Goal: Register for event/course

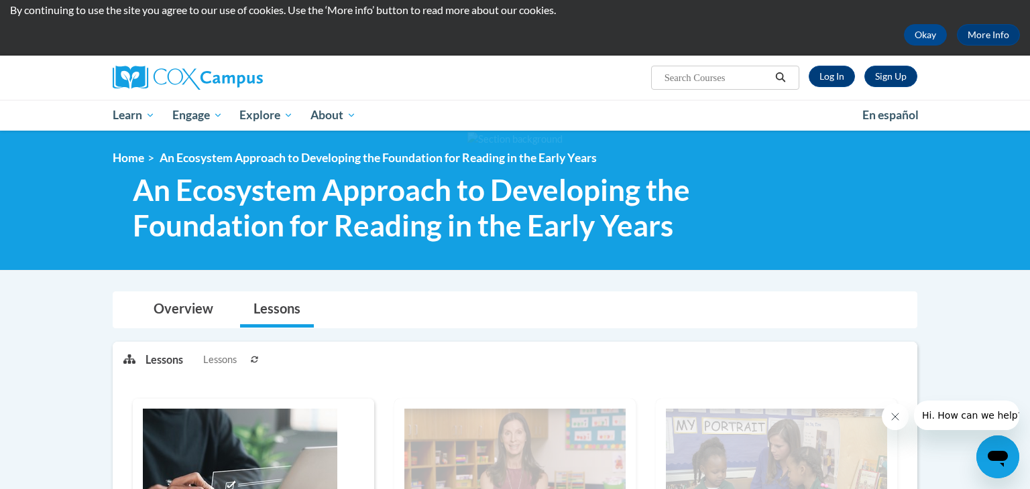
scroll to position [43, 0]
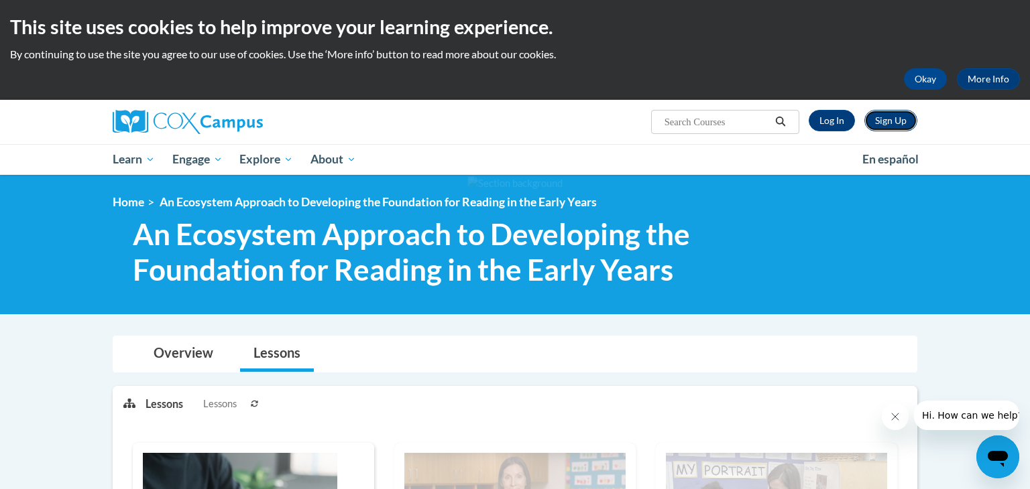
click at [888, 124] on link "Sign Up" at bounding box center [890, 120] width 53 height 21
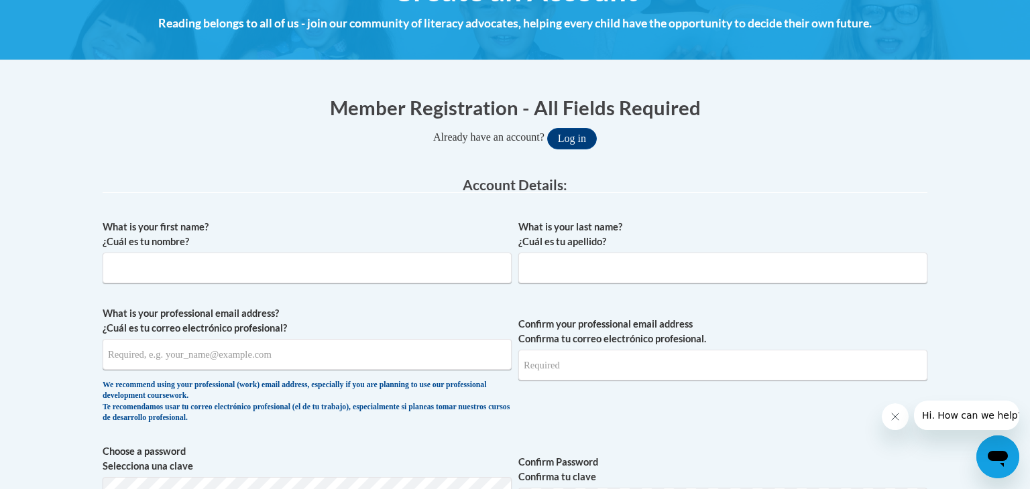
scroll to position [201, 0]
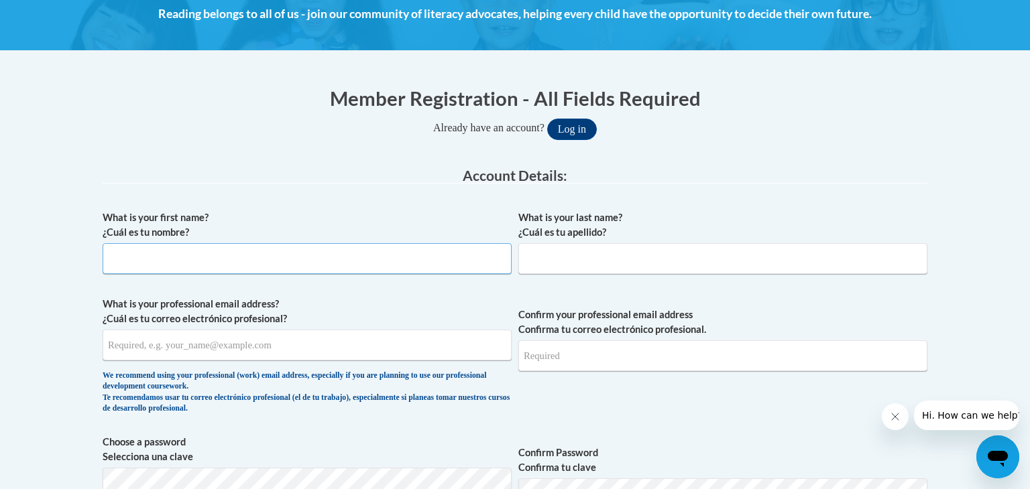
click at [310, 259] on input "What is your first name? ¿Cuál es tu nombre?" at bounding box center [307, 258] width 409 height 31
type input "Makenna"
type input "Wittmer"
type input "makennawittmer@gmail.com"
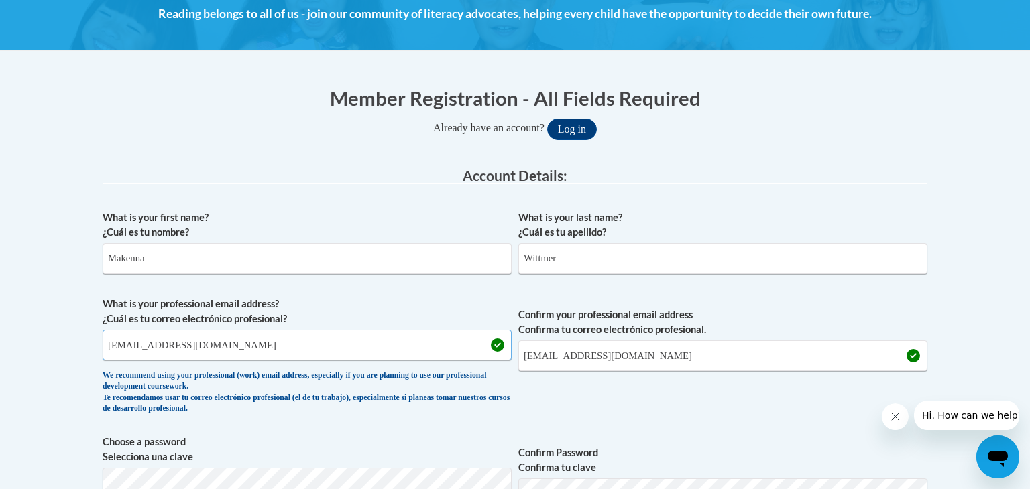
drag, startPoint x: 249, startPoint y: 340, endPoint x: 31, endPoint y: 332, distance: 218.7
type input "mwittmer@monroevilleschools.org"
click at [700, 358] on input "makennawittmer@gmail.com" at bounding box center [722, 356] width 409 height 31
drag, startPoint x: 700, startPoint y: 358, endPoint x: 461, endPoint y: 357, distance: 240.0
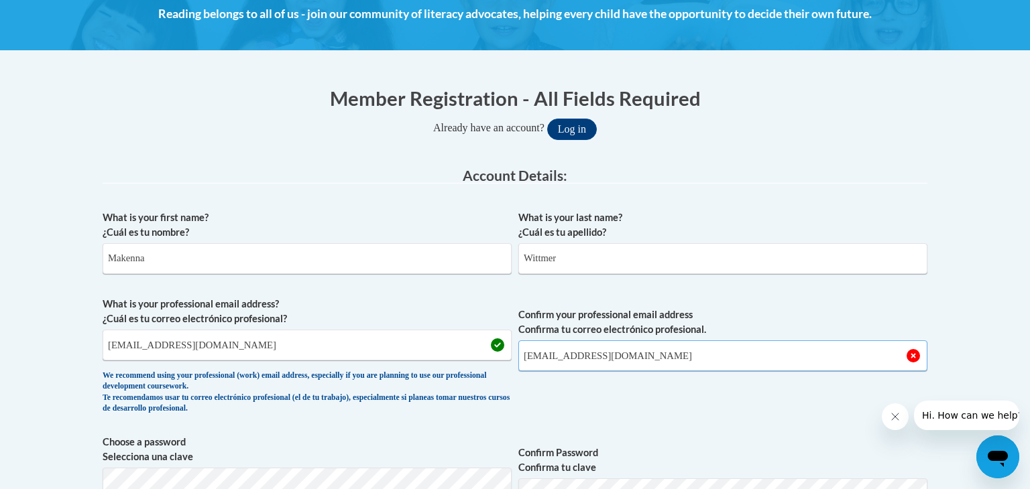
click at [461, 357] on span "What is your professional email address? ¿Cuál es tu correo electrónico profesi…" at bounding box center [515, 359] width 825 height 124
click at [709, 361] on input "mwittmer@monroevilleschools.org" at bounding box center [722, 356] width 409 height 31
type input "mwittmer@monroevilleschools.org"
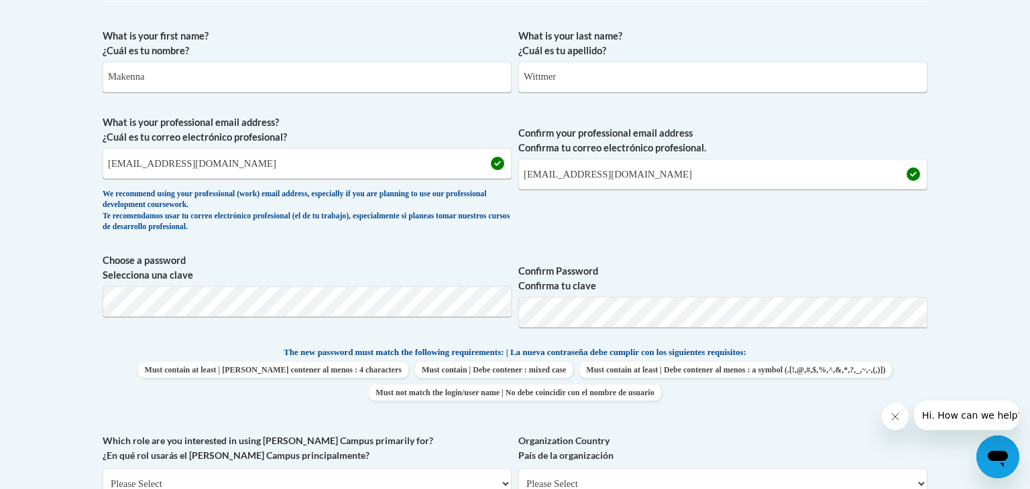
scroll to position [385, 0]
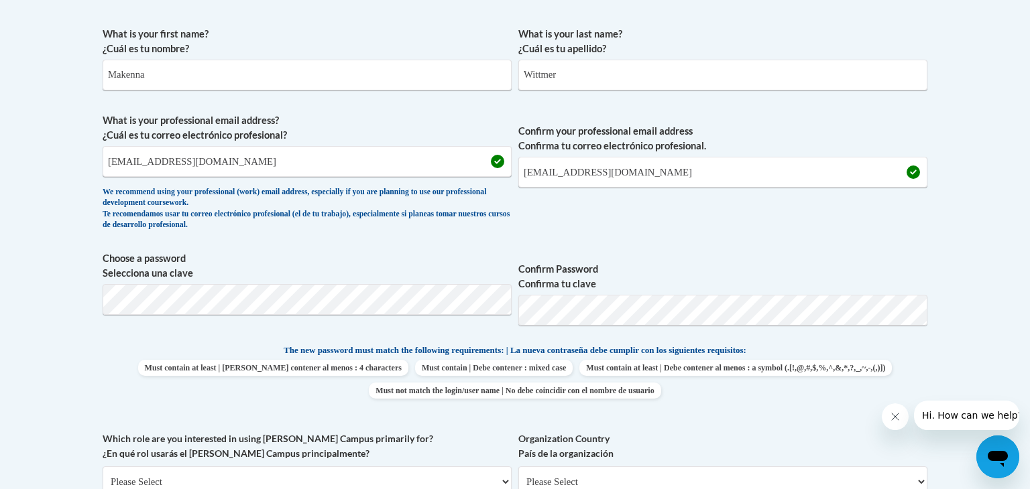
click at [366, 281] on span "Choose a password Selecciona una clave" at bounding box center [307, 293] width 409 height 85
click at [871, 343] on p "The new password must match the following requirements: | La nueva contraseña d…" at bounding box center [515, 351] width 825 height 17
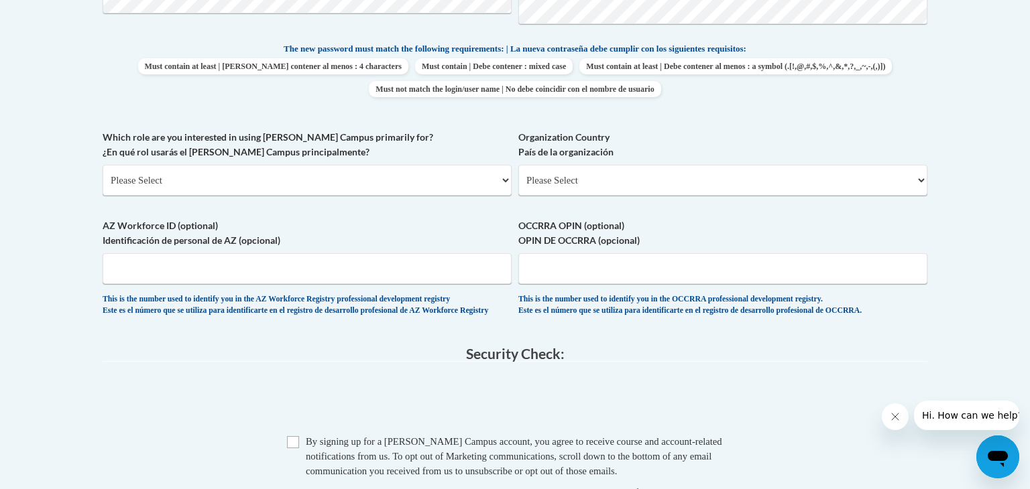
scroll to position [687, 0]
click at [217, 180] on select "Please Select College/University | Colegio/Universidad Community/Nonprofit Part…" at bounding box center [307, 179] width 409 height 31
select select "fbf2d438-af2f-41f8-98f1-81c410e29de3"
click at [103, 164] on select "Please Select College/University | Colegio/Universidad Community/Nonprofit Part…" at bounding box center [307, 179] width 409 height 31
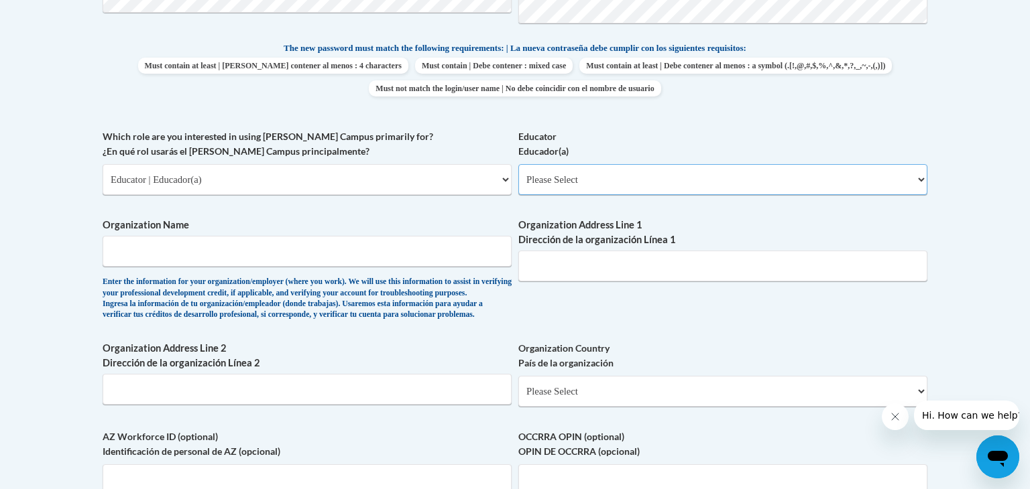
click at [566, 188] on select "Please Select Early Learning/Daycare Teacher/Family Home Care Provider | Maestr…" at bounding box center [722, 179] width 409 height 31
click at [518, 164] on select "Please Select Early Learning/Daycare Teacher/Family Home Care Provider | Maestr…" at bounding box center [722, 179] width 409 height 31
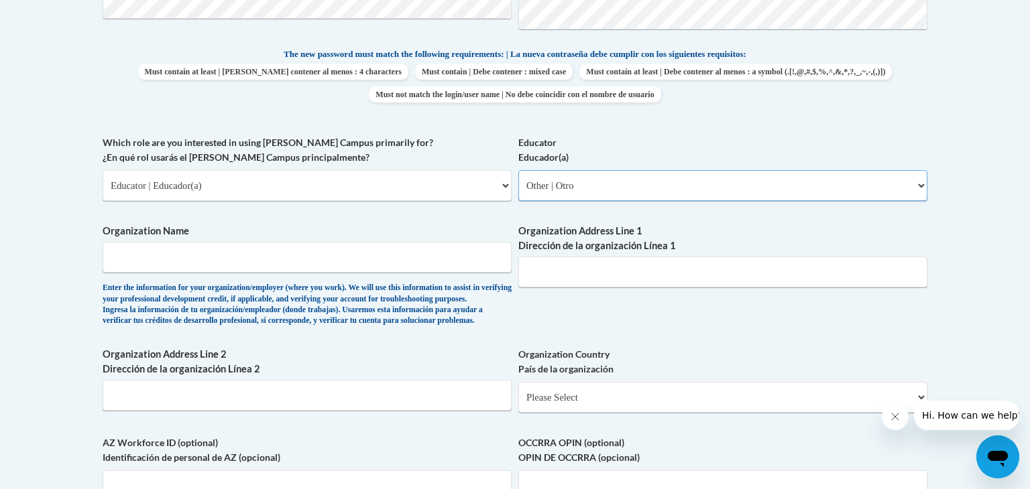
click at [649, 187] on select "Please Select Early Learning/Daycare Teacher/Family Home Care Provider | Maestr…" at bounding box center [722, 185] width 409 height 31
select select "8e40623d-54d0-45cd-9f92-5df65cd3f8cf"
click at [518, 170] on select "Please Select Early Learning/Daycare Teacher/Family Home Care Provider | Maestr…" at bounding box center [722, 185] width 409 height 31
click at [359, 260] on input "Organization Name" at bounding box center [307, 257] width 409 height 31
type input "Monroeville Local Schools"
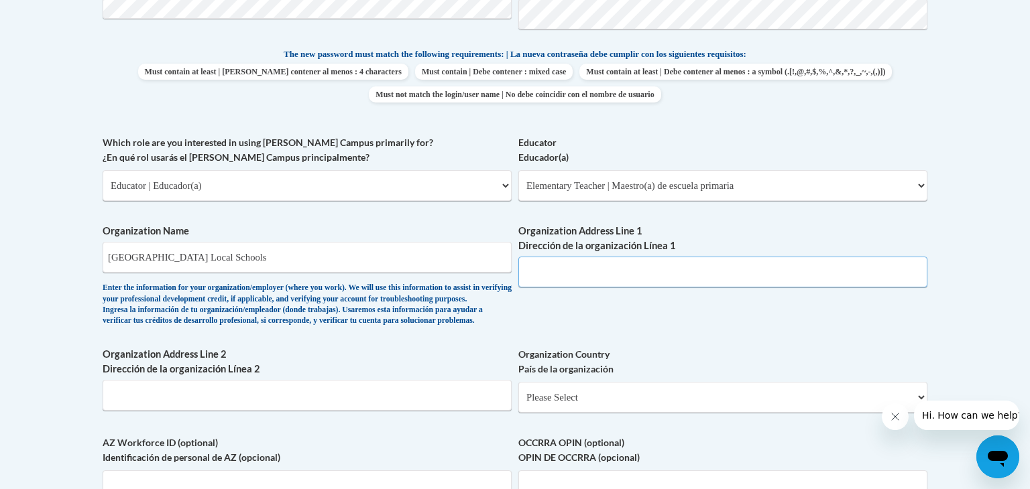
click at [588, 276] on input "Organization Address Line 1 Dirección de la organización Línea 1" at bounding box center [722, 272] width 409 height 31
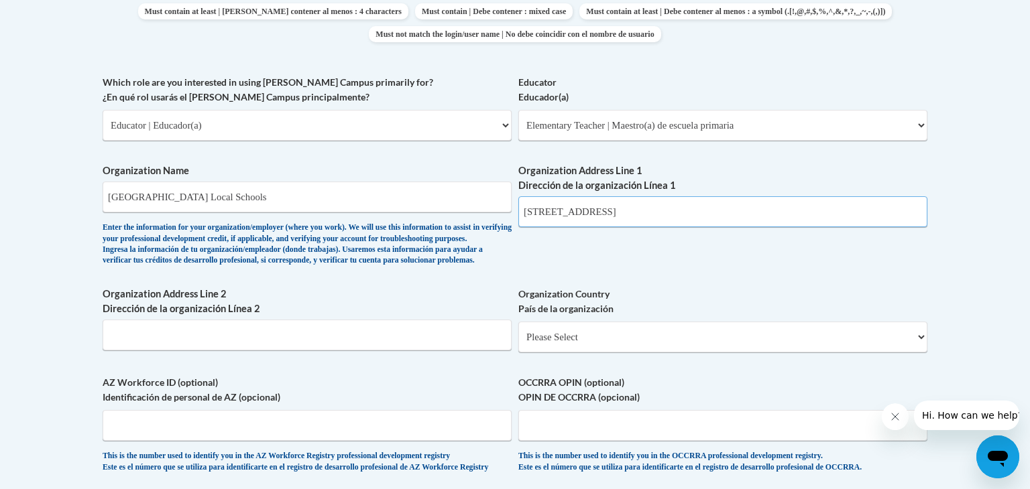
scroll to position [737, 0]
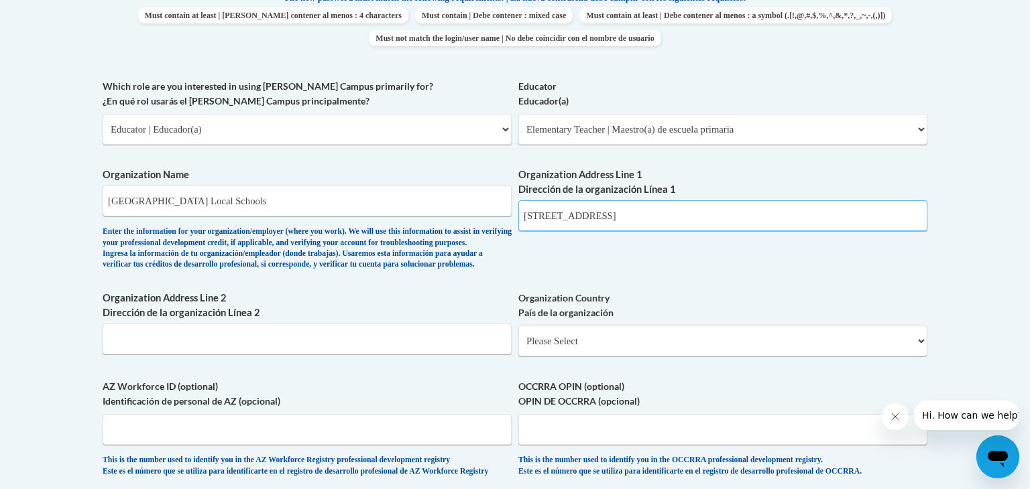
type input "101 West St. Monroeville OH"
drag, startPoint x: 658, startPoint y: 221, endPoint x: 434, endPoint y: 220, distance: 223.9
click at [434, 220] on div "What is your first name? ¿Cuál es tu nombre? Makenna What is your last name? ¿C…" at bounding box center [515, 79] width 825 height 823
paste input "101 West St. Monroeville, OH 44847"
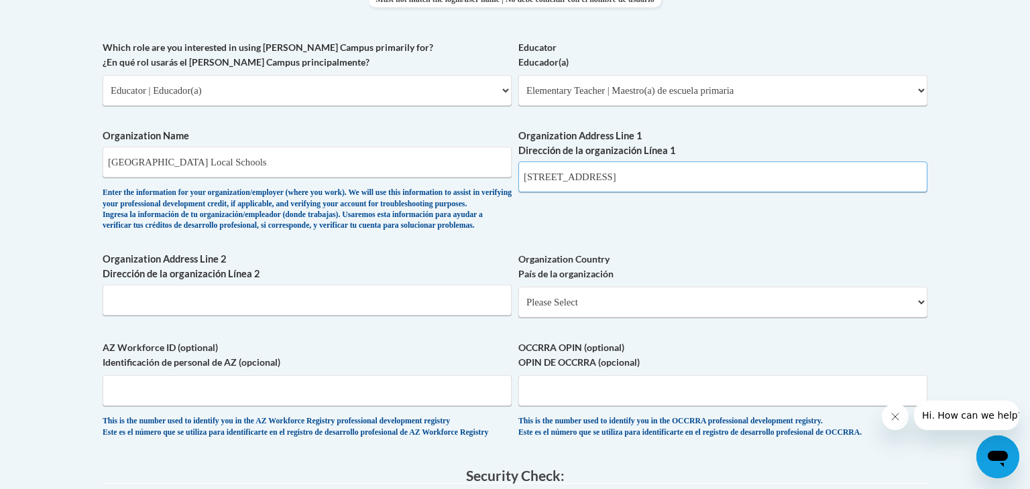
scroll to position [777, 0]
type input "101 West St. Monroeville, OH 44847"
click at [711, 317] on select "Please Select United States | Estados Unidos Outside of the United States | Fue…" at bounding box center [722, 301] width 409 height 31
select select "ad49bcad-a171-4b2e-b99c-48b446064914"
click at [518, 308] on select "Please Select United States | Estados Unidos Outside of the United States | Fue…" at bounding box center [722, 301] width 409 height 31
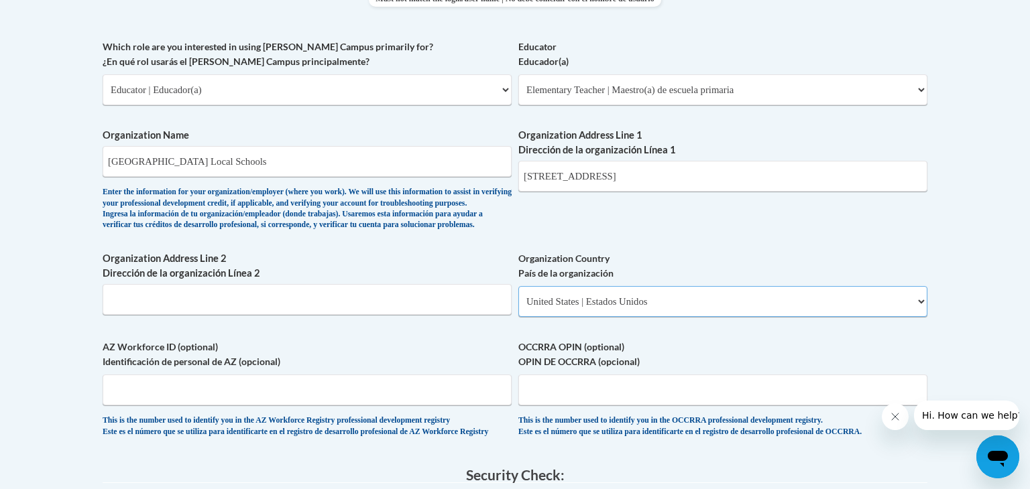
select select
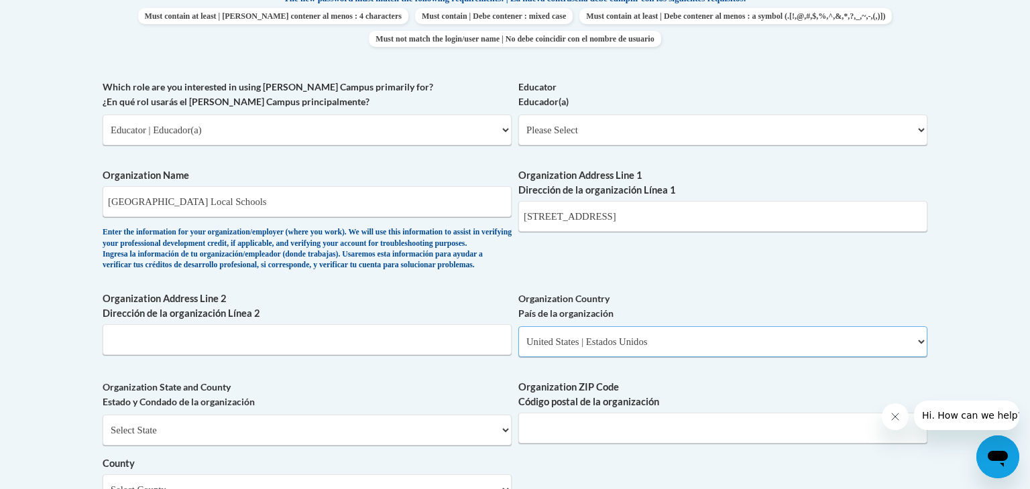
scroll to position [733, 0]
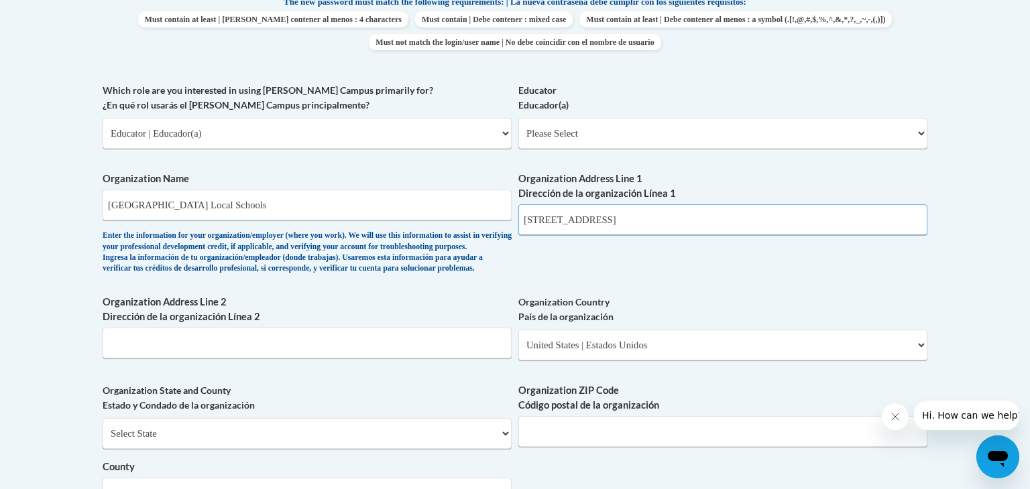
drag, startPoint x: 699, startPoint y: 223, endPoint x: 581, endPoint y: 218, distance: 118.1
click at [581, 218] on input "101 West St. Monroeville, OH 44847" at bounding box center [722, 219] width 409 height 31
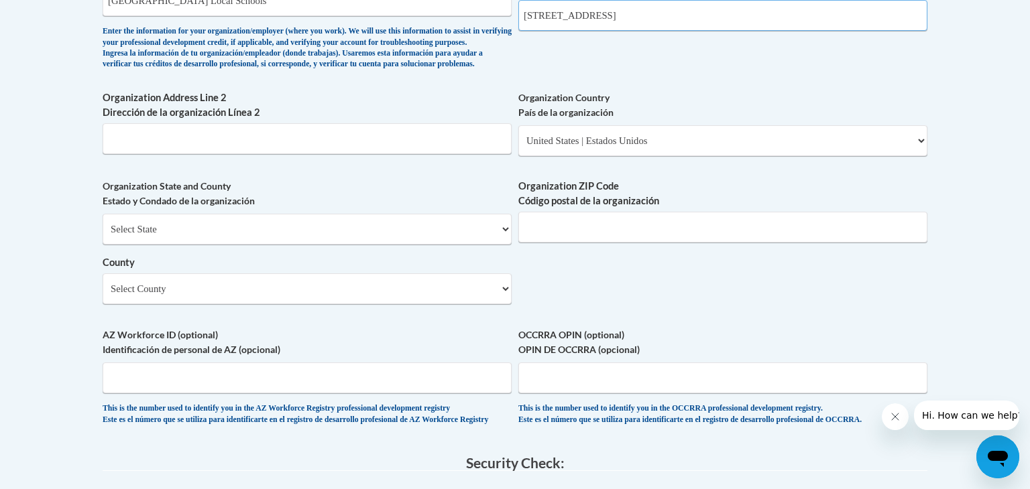
scroll to position [940, 0]
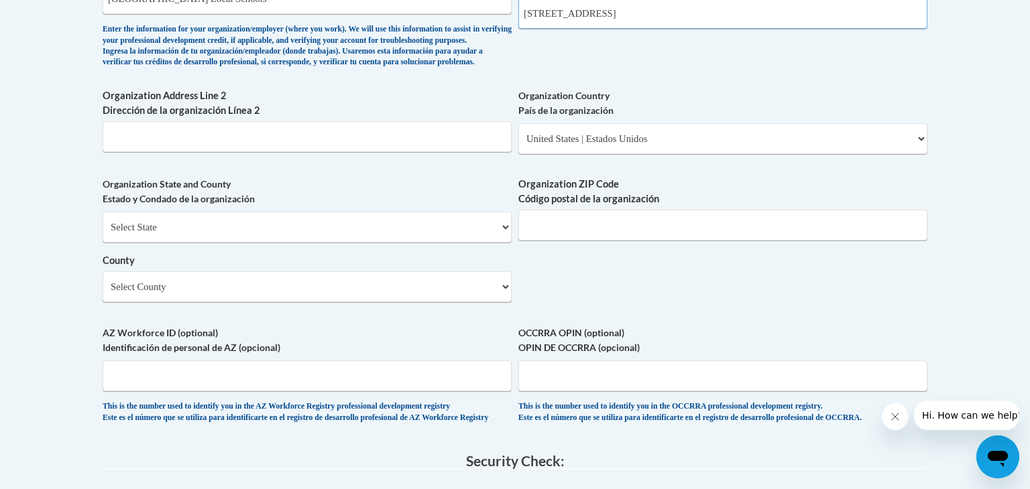
type input "101 West St."
click at [291, 265] on div "Select State Alabama Alaska Arizona Arkansas California Colorado Connecticut De…" at bounding box center [307, 257] width 409 height 90
click at [263, 243] on select "Select State Alabama Alaska Arizona Arkansas California Colorado Connecticut De…" at bounding box center [307, 227] width 409 height 31
select select "Ohio"
click at [103, 233] on select "Select State Alabama Alaska Arizona Arkansas California Colorado Connecticut De…" at bounding box center [307, 227] width 409 height 31
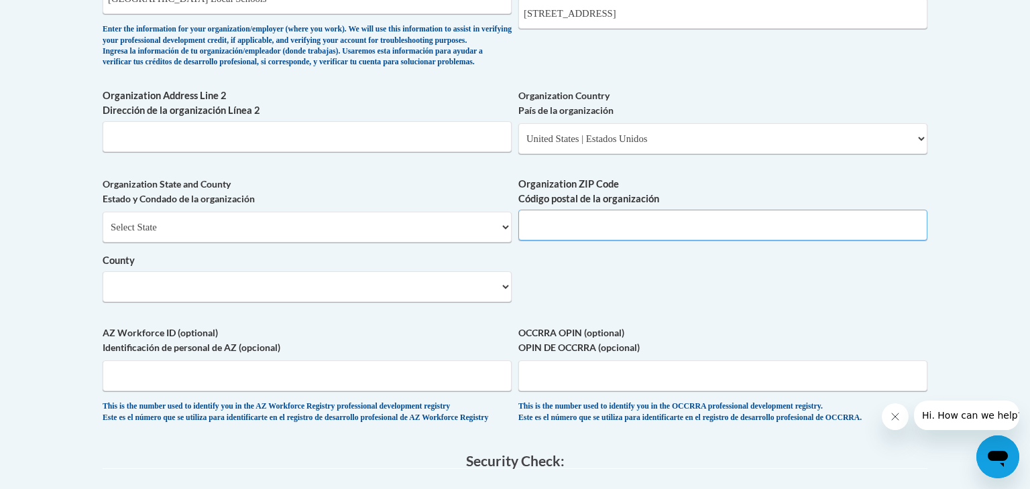
click at [558, 241] on input "Organization ZIP Code Código postal de la organización" at bounding box center [722, 225] width 409 height 31
type input "44847"
click at [253, 302] on select "Select County Adams Allen Ashland Ashtabula Athens Auglaize Belmont Brown Butle…" at bounding box center [307, 286] width 409 height 31
select select "Huron"
click at [103, 293] on select "Select County Adams Allen Ashland Ashtabula Athens Auglaize Belmont Brown Butle…" at bounding box center [307, 286] width 409 height 31
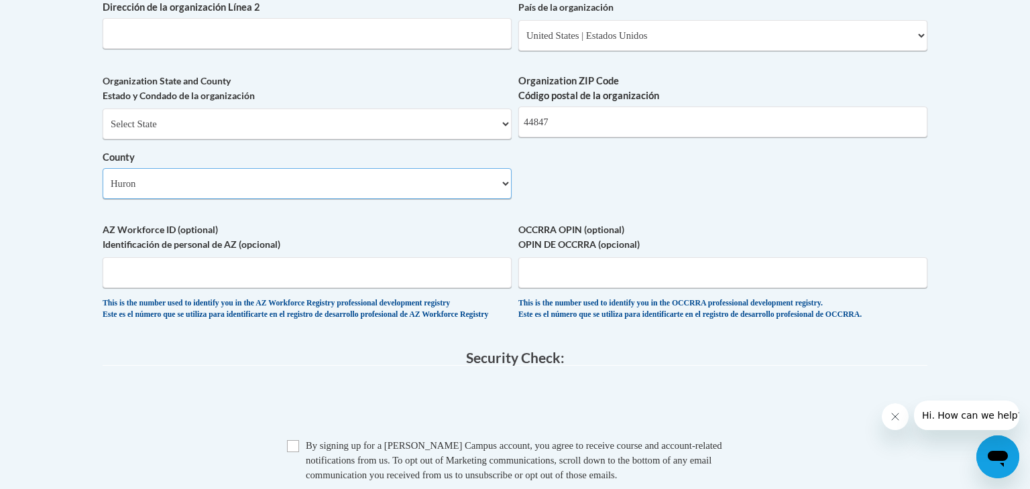
scroll to position [1044, 0]
click at [541, 288] on input "OCCRRA OPIN (optional) OPIN DE OCCRRA (opcional)" at bounding box center [722, 272] width 409 height 31
paste input "1133-6246"
click at [549, 288] on input "1133-6246" at bounding box center [722, 272] width 409 height 31
type input "11336246"
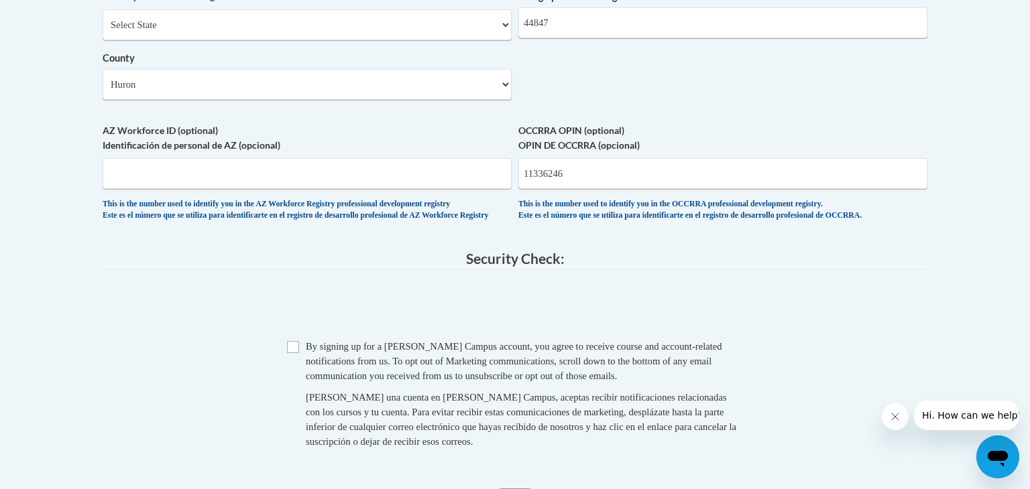
scroll to position [1143, 0]
click at [294, 353] on input "Checkbox" at bounding box center [293, 347] width 12 height 12
checkbox input "true"
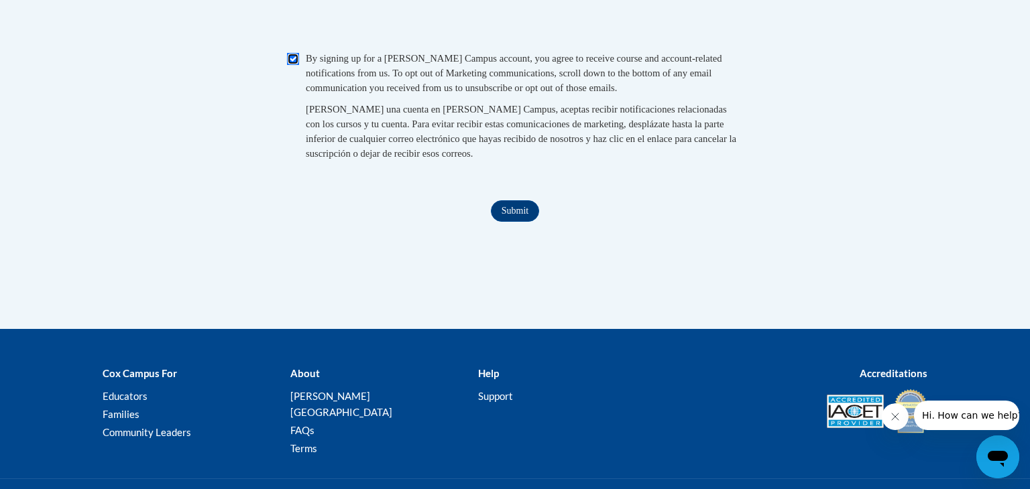
scroll to position [1434, 0]
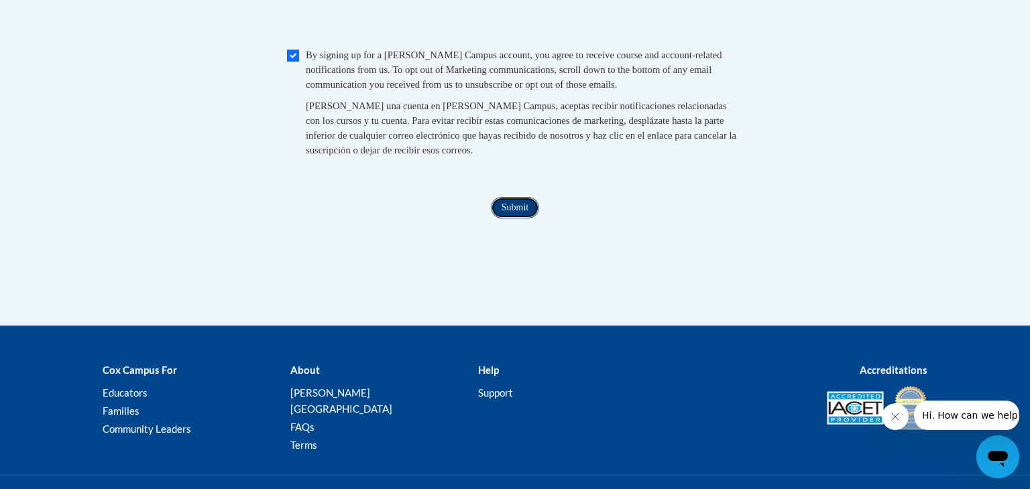
click at [524, 219] on input "Submit" at bounding box center [515, 207] width 48 height 21
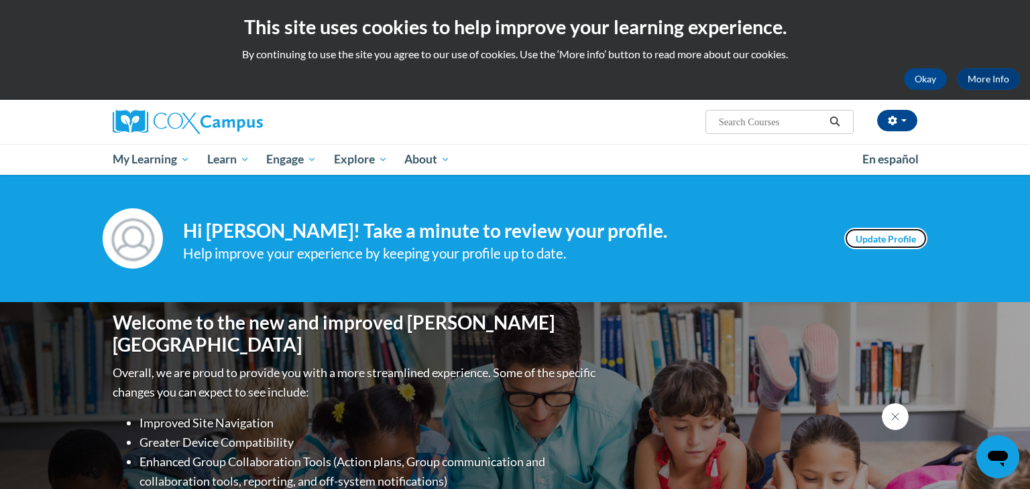
click at [867, 234] on link "Update Profile" at bounding box center [885, 238] width 83 height 21
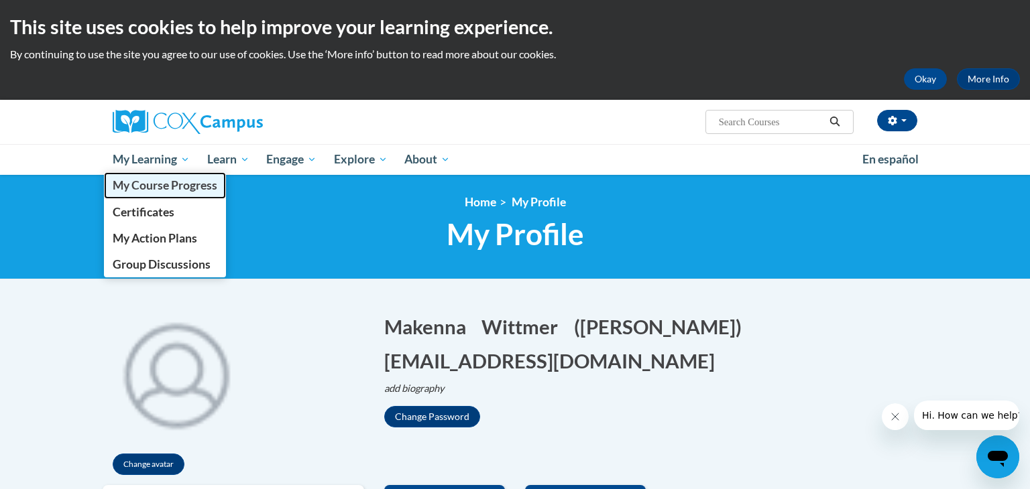
click at [176, 183] on span "My Course Progress" at bounding box center [165, 185] width 105 height 14
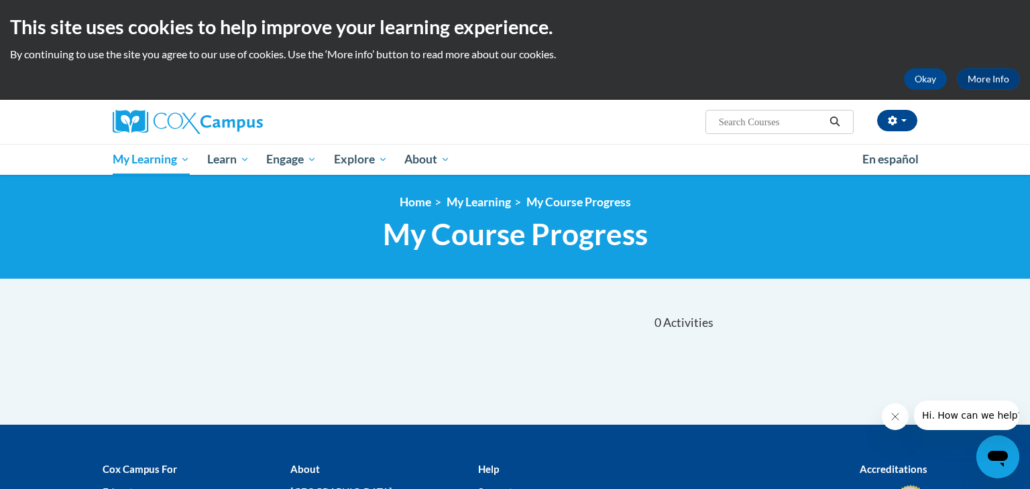
click at [755, 123] on input "Search..." at bounding box center [770, 122] width 107 height 16
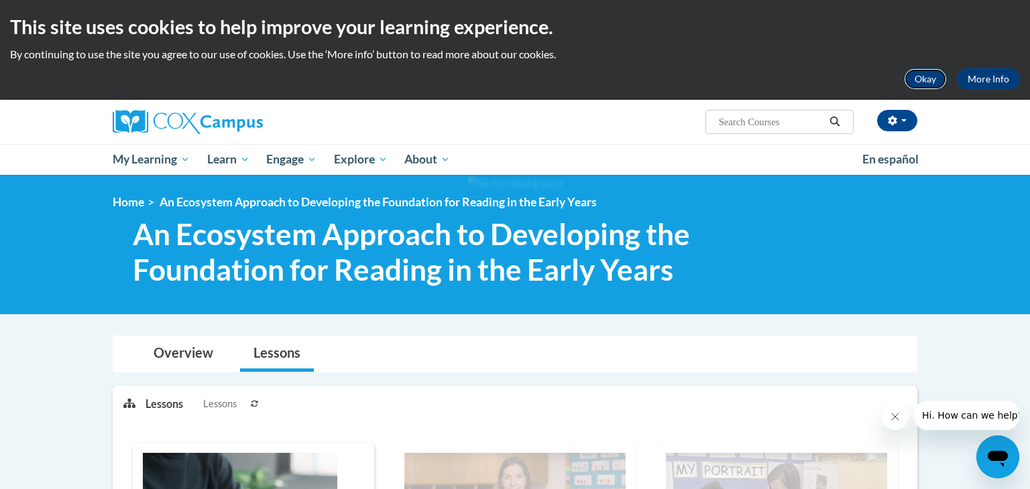
click at [922, 80] on button "Okay" at bounding box center [925, 78] width 43 height 21
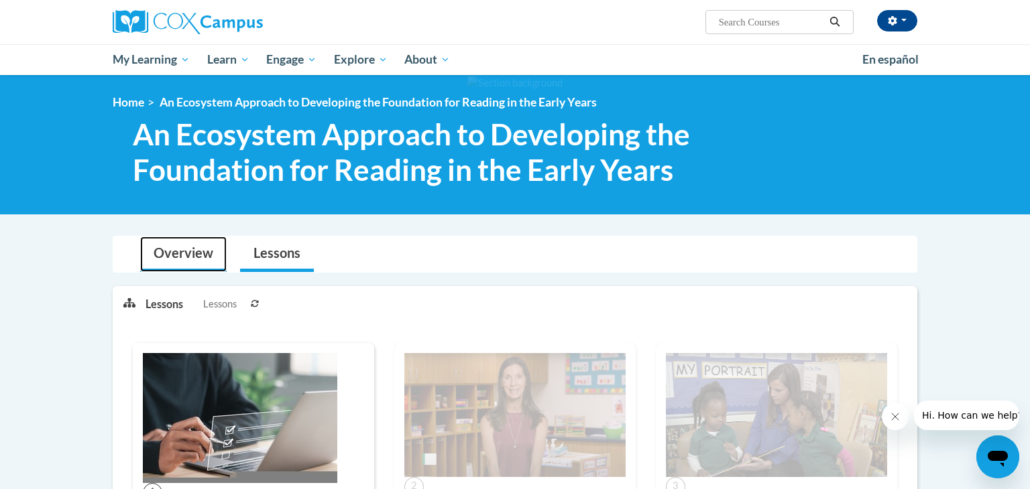
click at [187, 263] on link "Overview" at bounding box center [183, 255] width 86 height 36
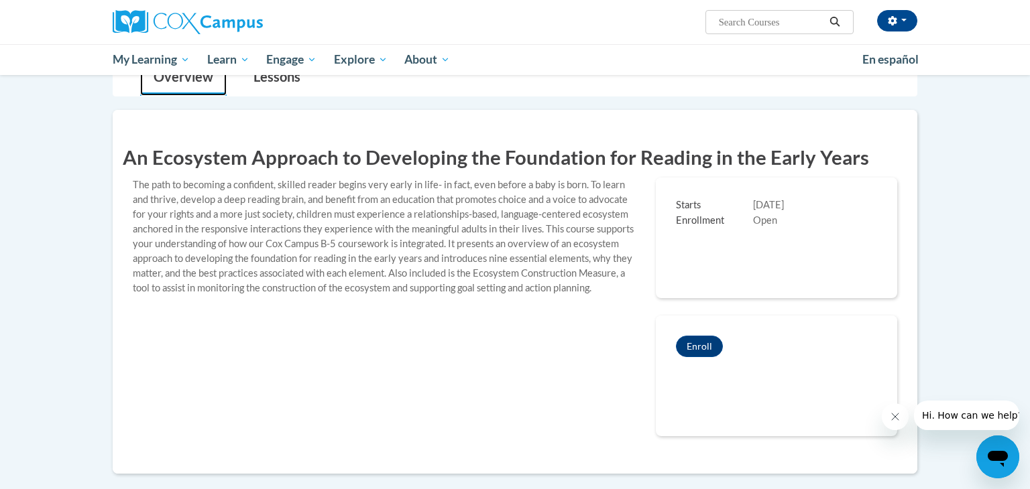
scroll to position [177, 0]
click at [698, 344] on button "Enroll" at bounding box center [699, 345] width 47 height 21
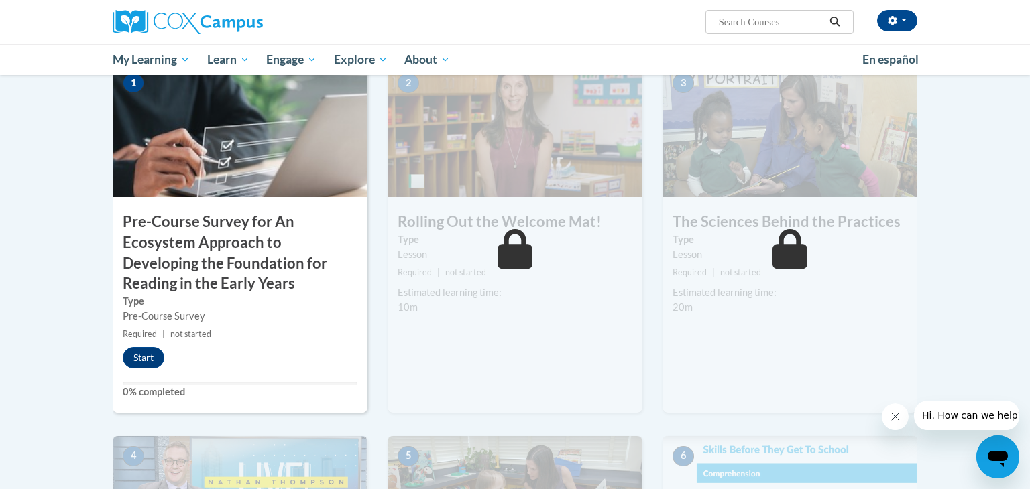
scroll to position [319, 0]
click at [147, 351] on button "Start" at bounding box center [144, 357] width 42 height 21
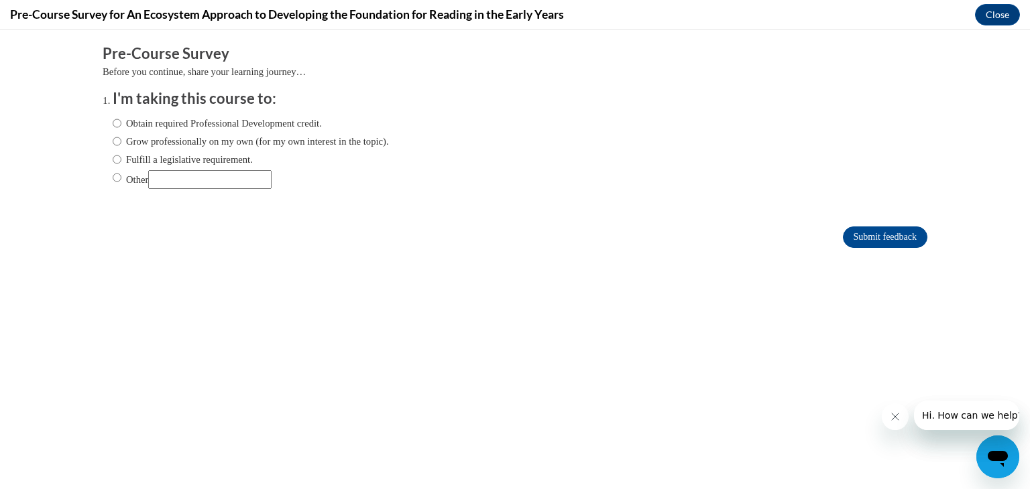
scroll to position [0, 0]
click at [116, 123] on input "Obtain required Professional Development credit." at bounding box center [117, 123] width 9 height 15
radio input "true"
click at [861, 243] on input "Submit feedback" at bounding box center [885, 237] width 84 height 21
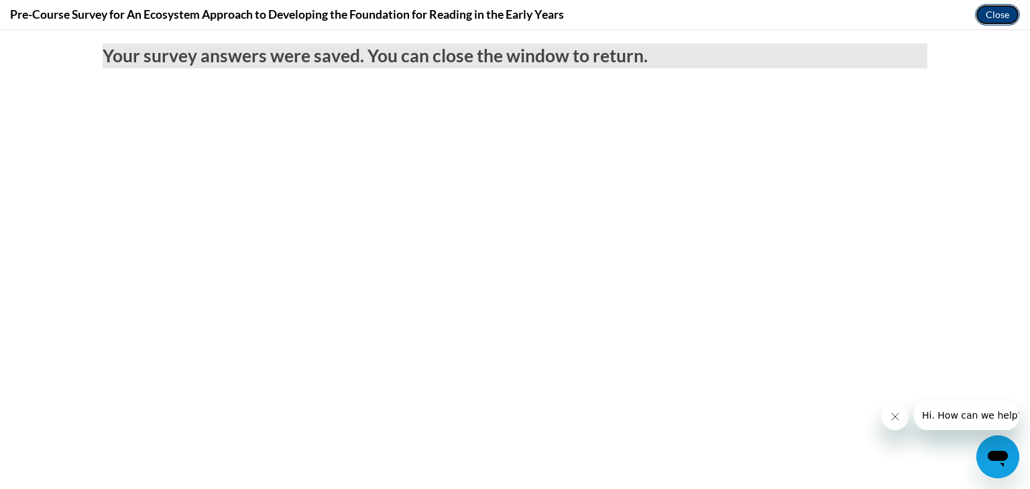
click at [1005, 16] on button "Close" at bounding box center [997, 14] width 45 height 21
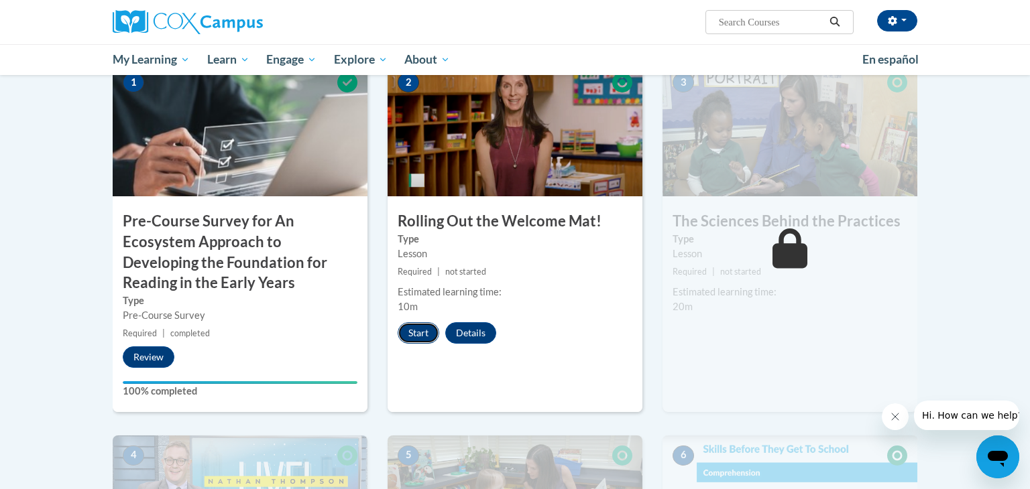
click at [412, 327] on button "Start" at bounding box center [419, 332] width 42 height 21
